Goal: Navigation & Orientation: Find specific page/section

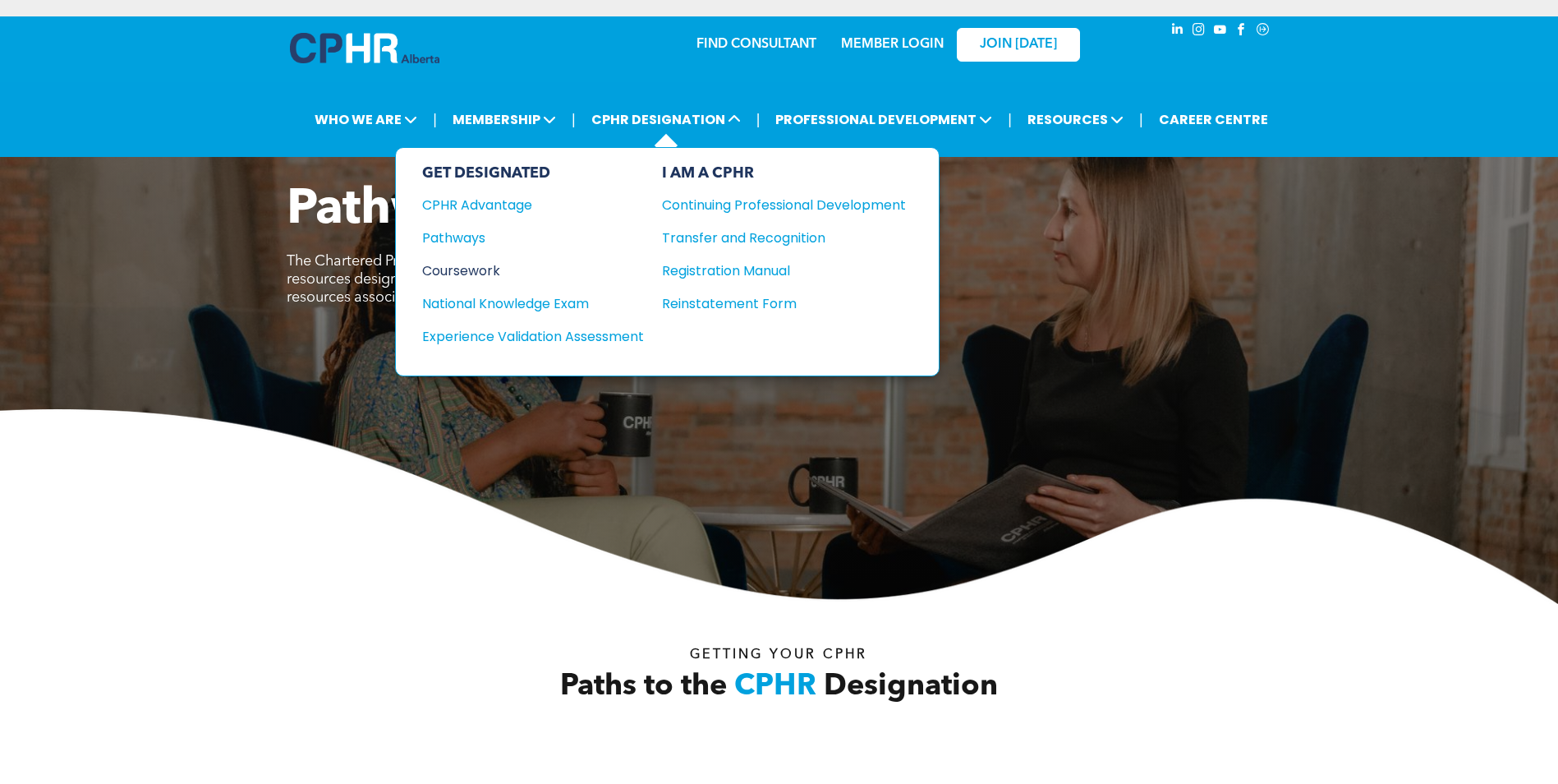
click at [487, 272] on div "Coursework" at bounding box center [522, 271] width 200 height 20
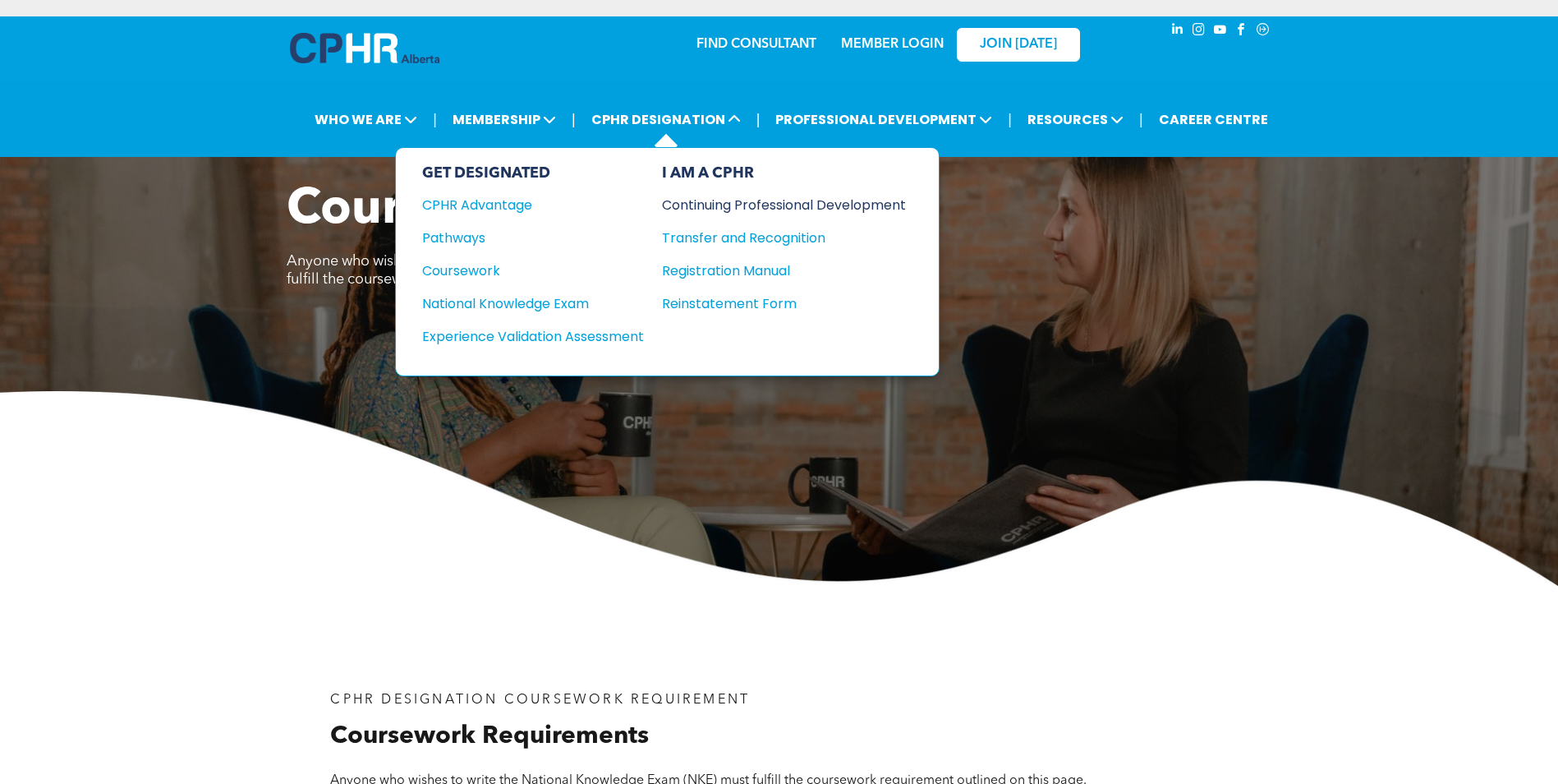
click at [721, 201] on div "Continuing Professional Development" at bounding box center [771, 204] width 219 height 20
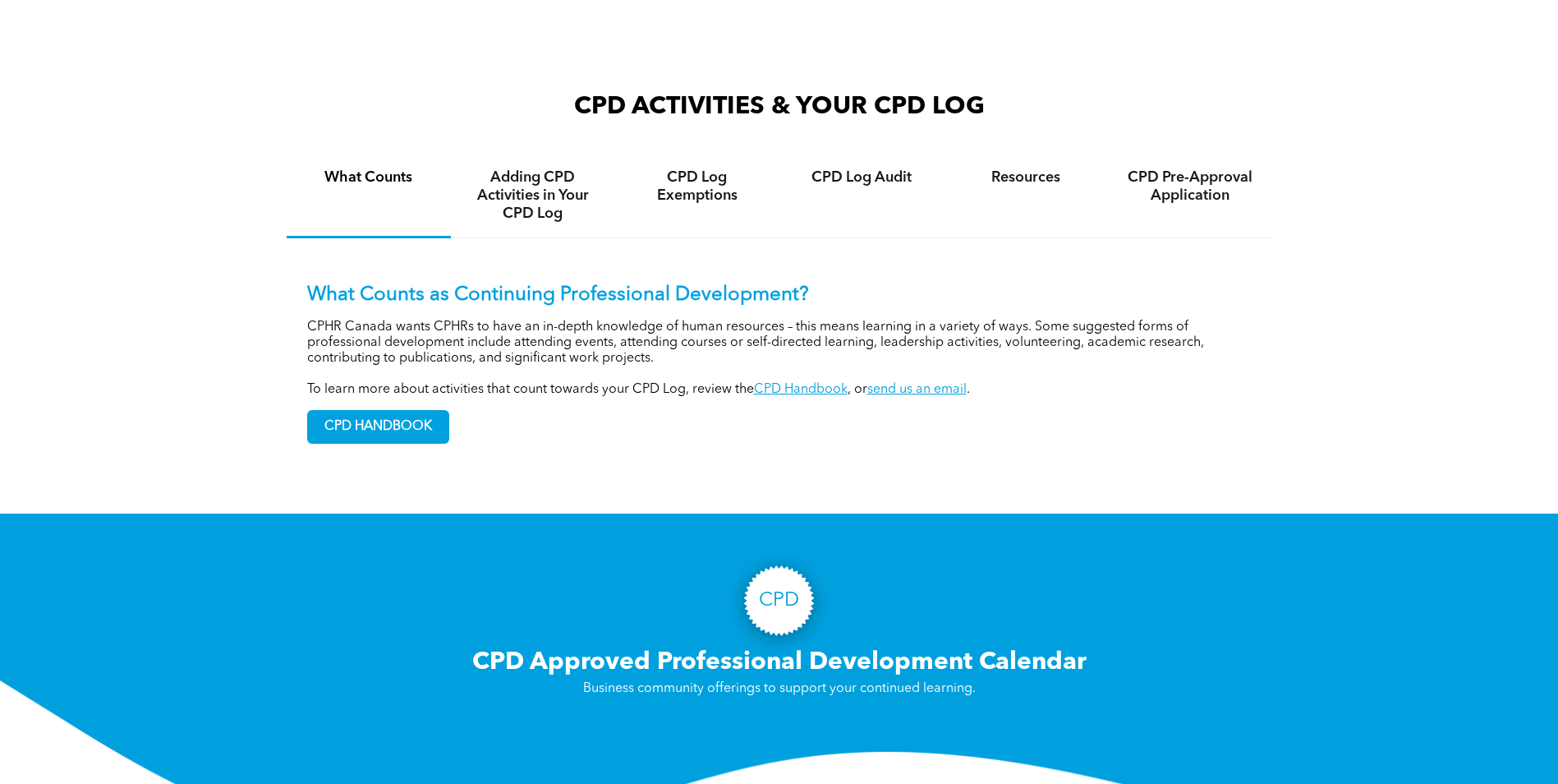
scroll to position [822, 0]
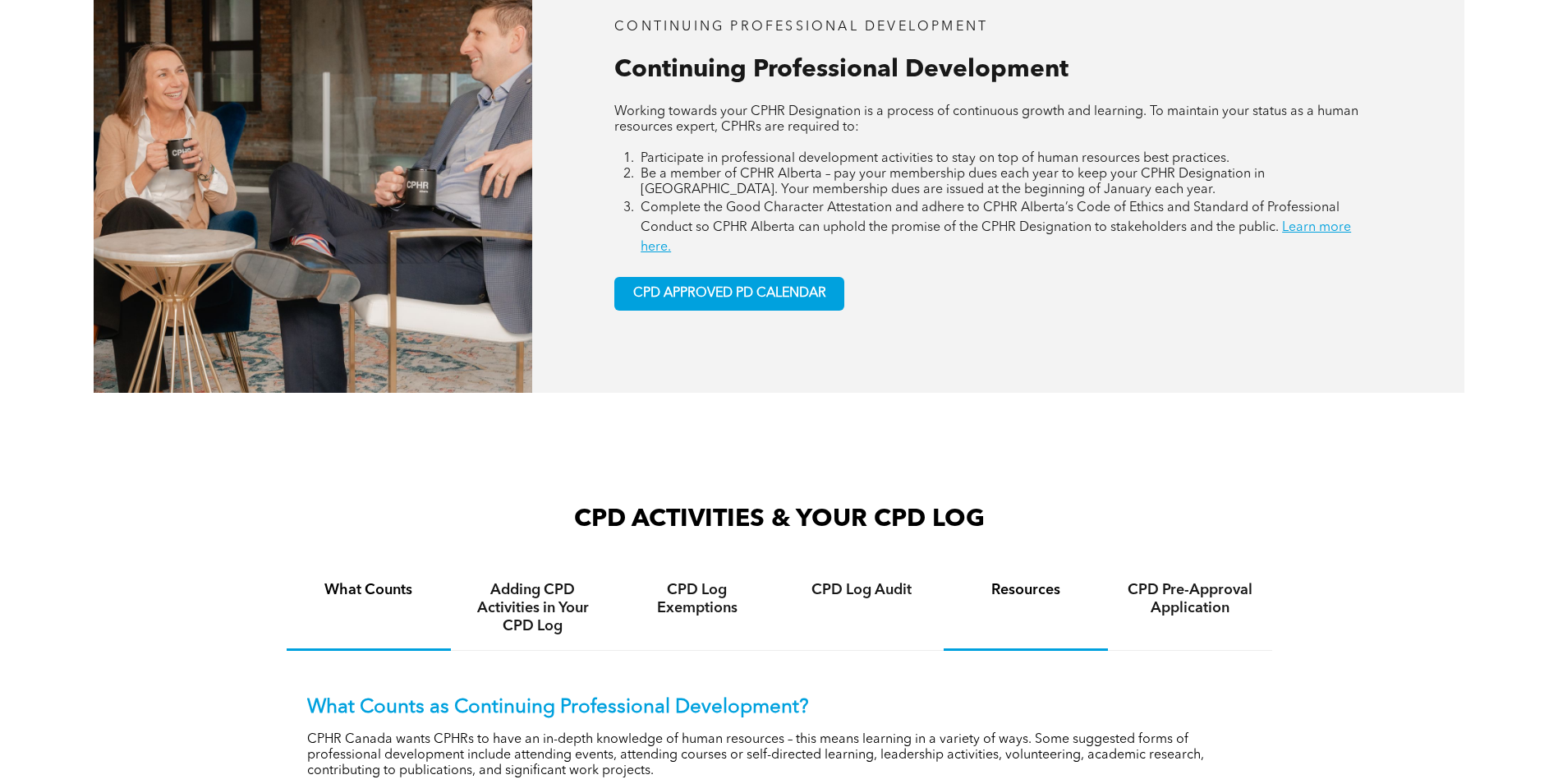
click at [1066, 597] on h4 "Resources" at bounding box center [1025, 590] width 135 height 18
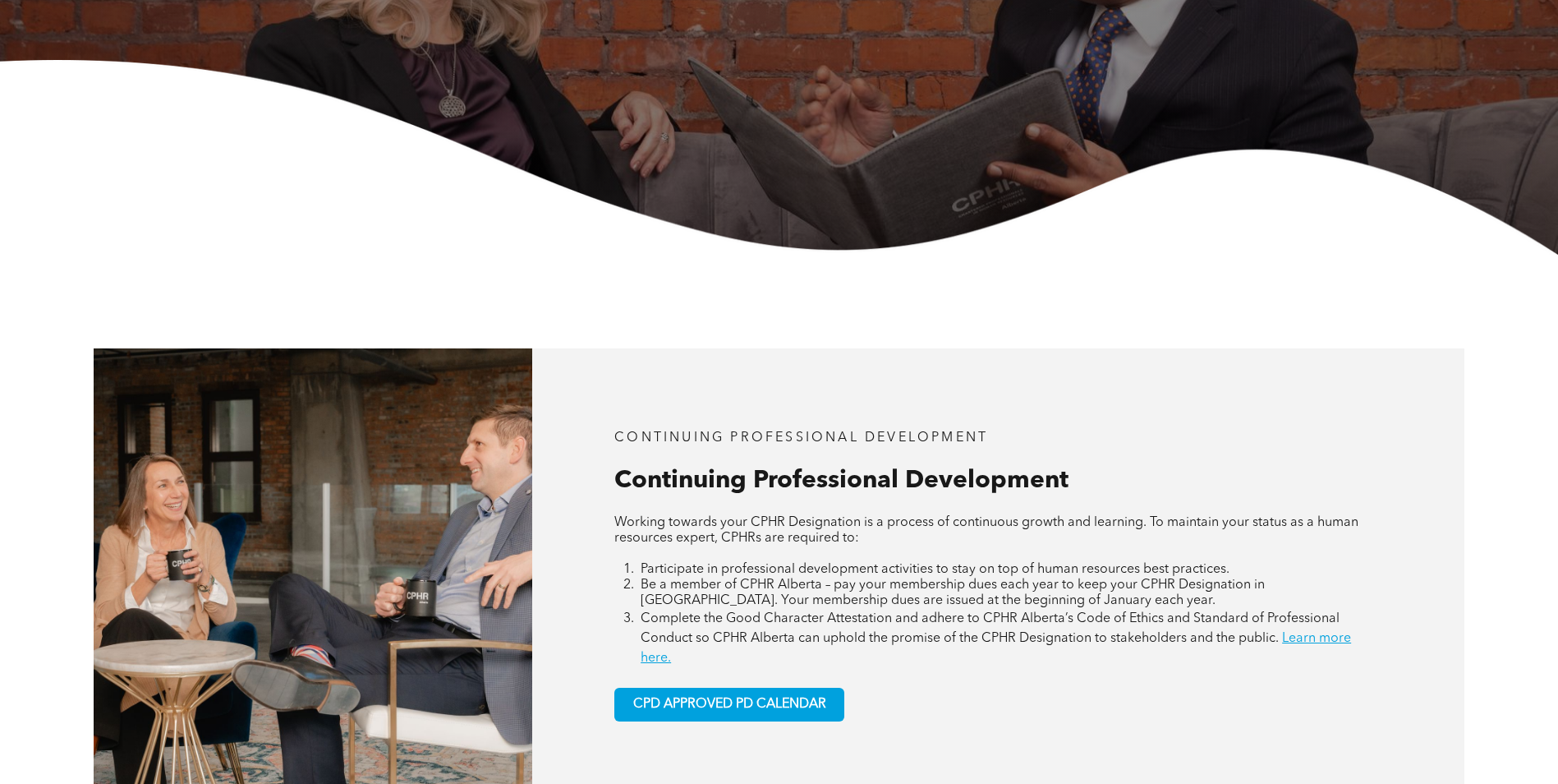
scroll to position [0, 0]
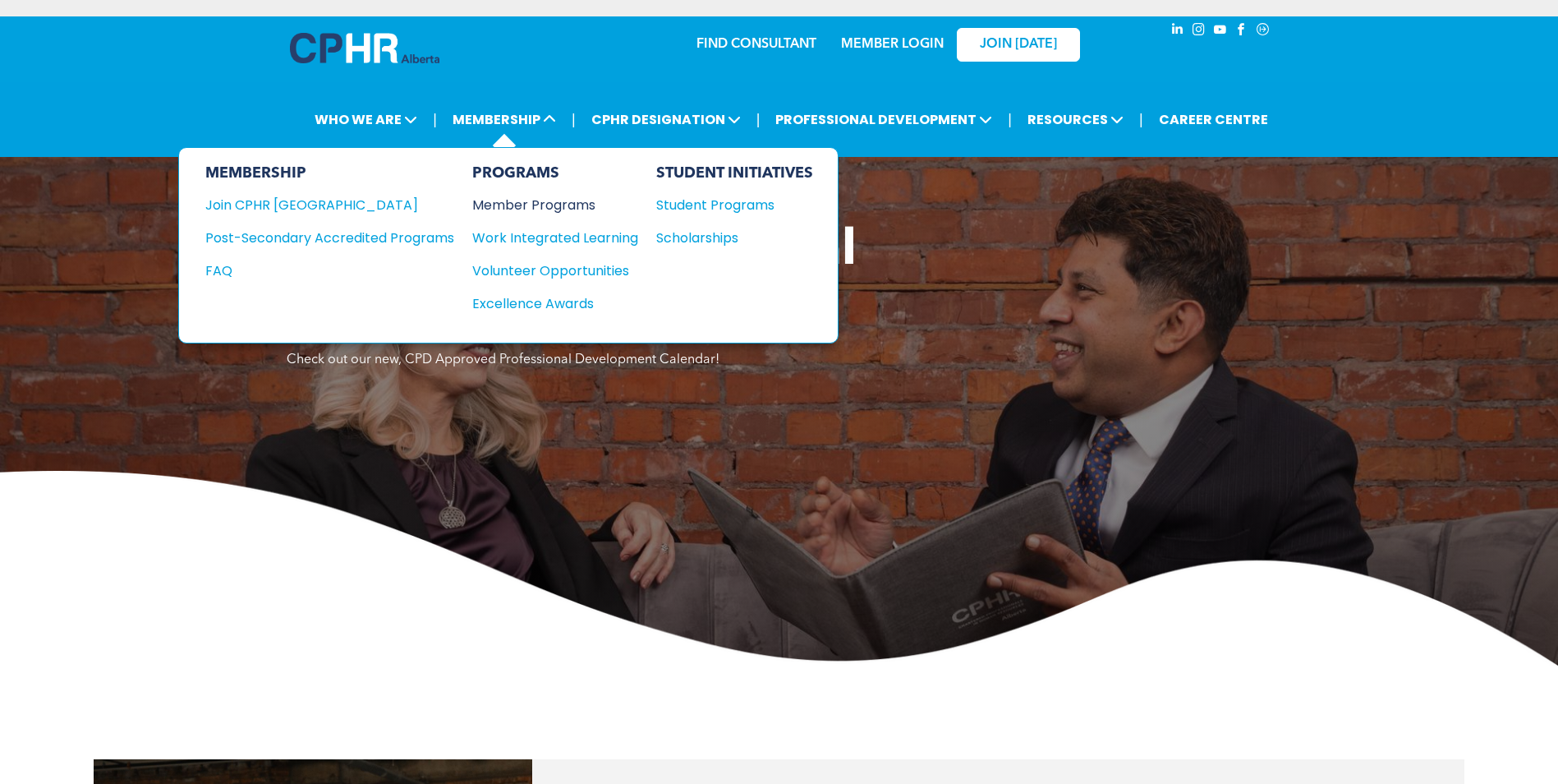
click at [552, 206] on div "Member Programs" at bounding box center [547, 204] width 149 height 20
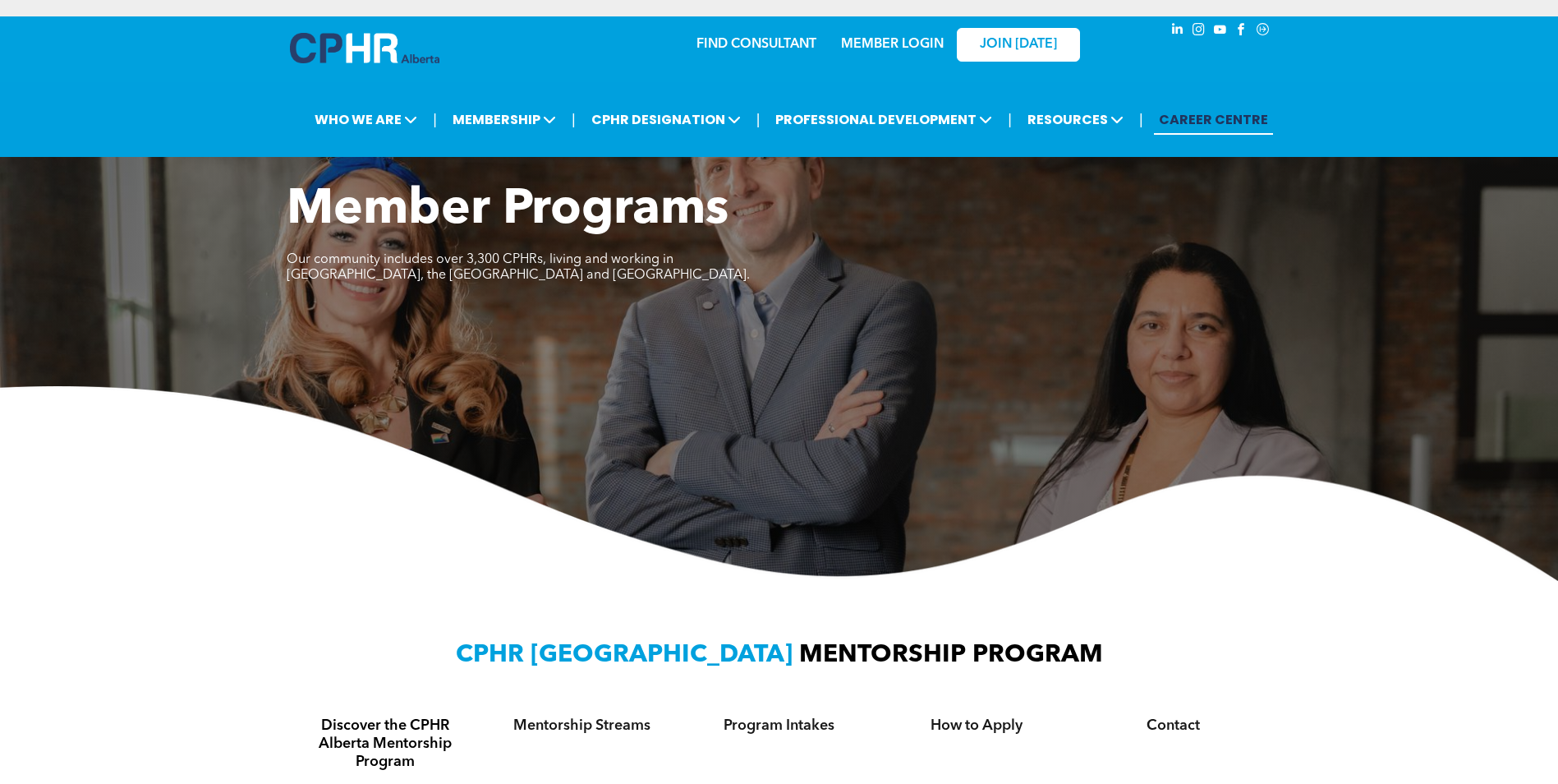
click at [1163, 117] on link "CAREER CENTRE" at bounding box center [1214, 119] width 119 height 30
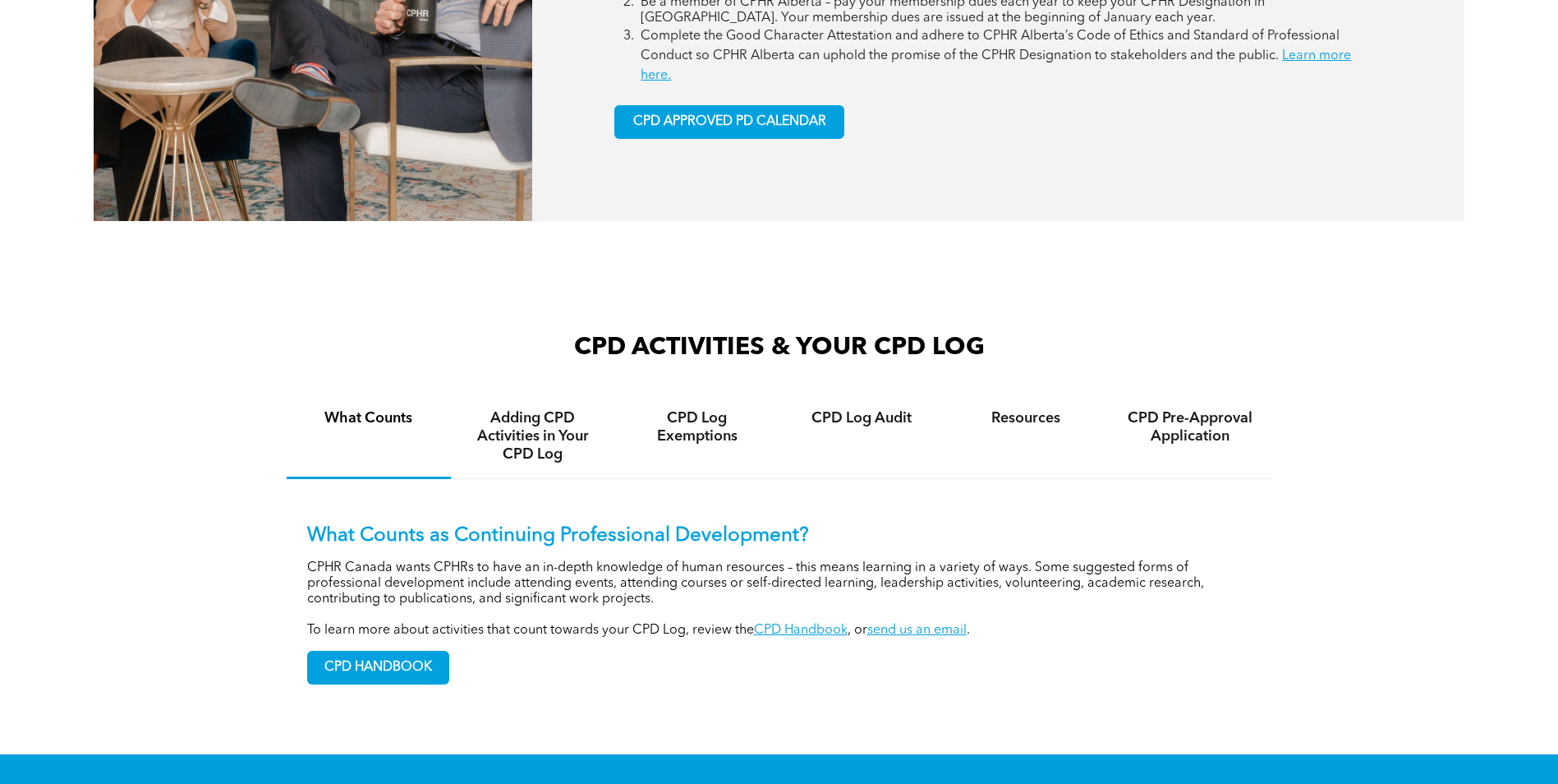
scroll to position [986, 0]
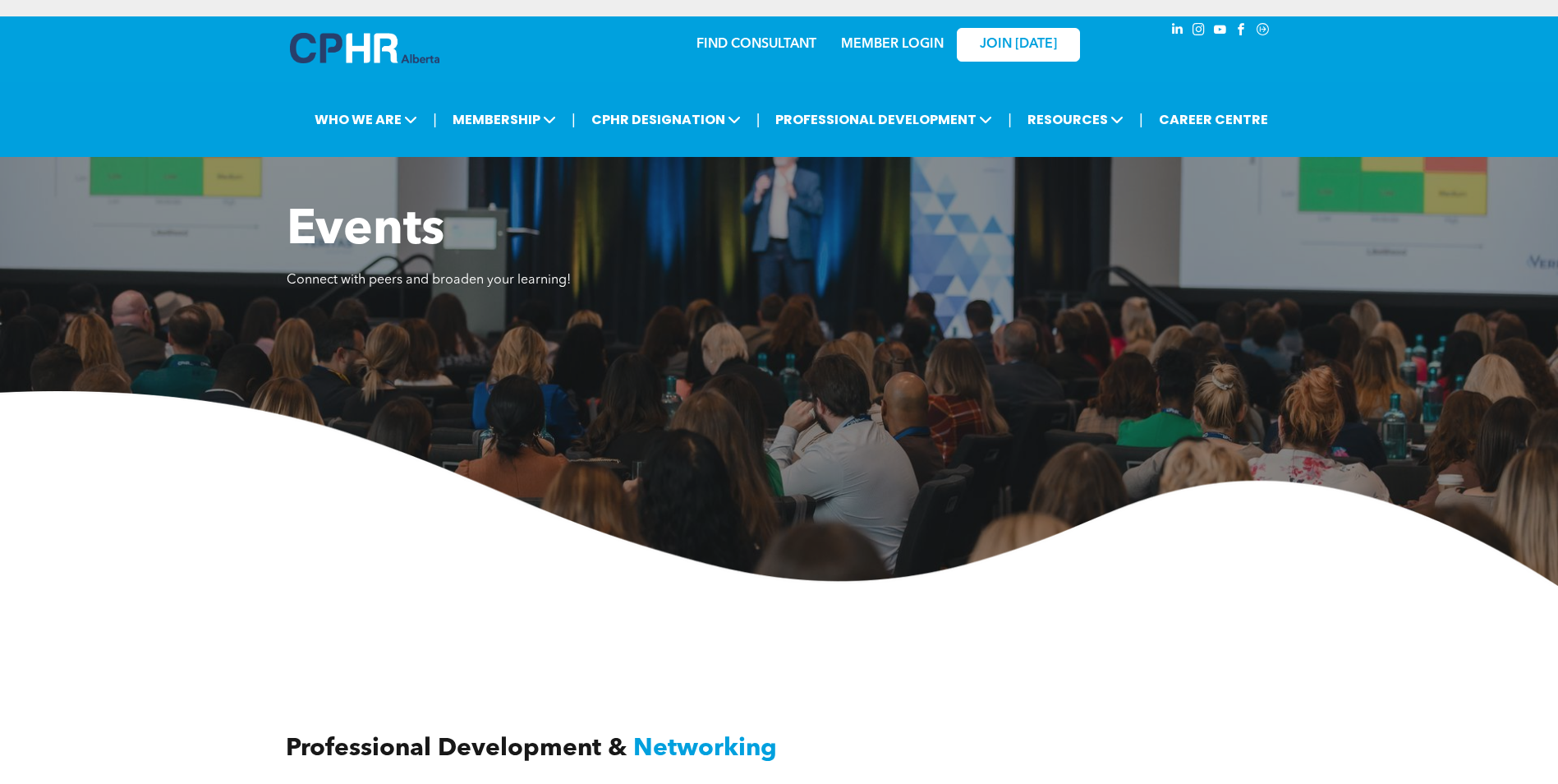
click at [912, 45] on link "MEMBER LOGIN" at bounding box center [892, 44] width 103 height 13
click at [903, 44] on link "MEMBER LOGIN" at bounding box center [892, 44] width 103 height 13
